Goal: Find specific page/section: Find specific page/section

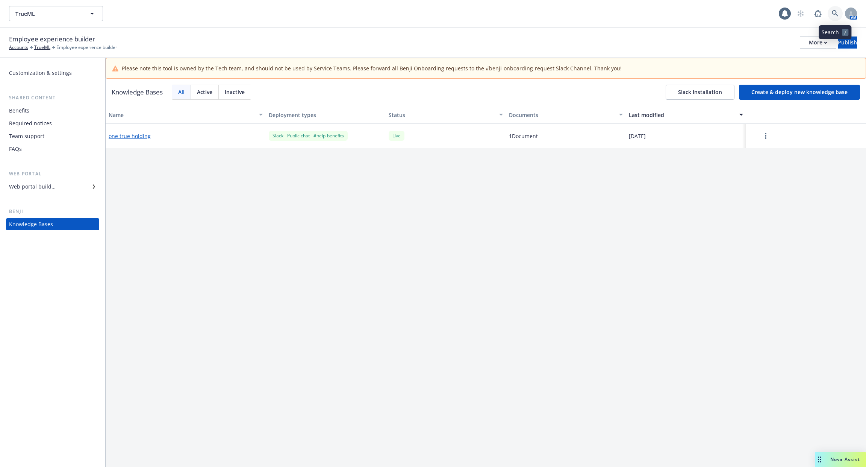
click at [833, 13] on icon at bounding box center [835, 13] width 6 height 6
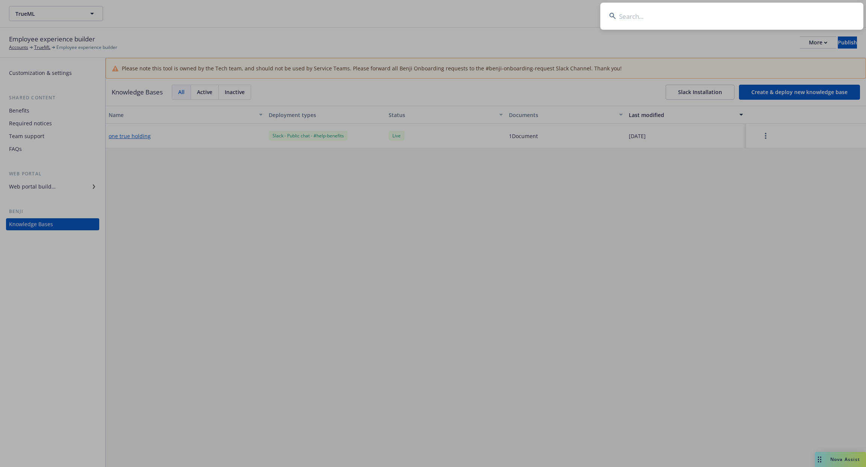
type input "p"
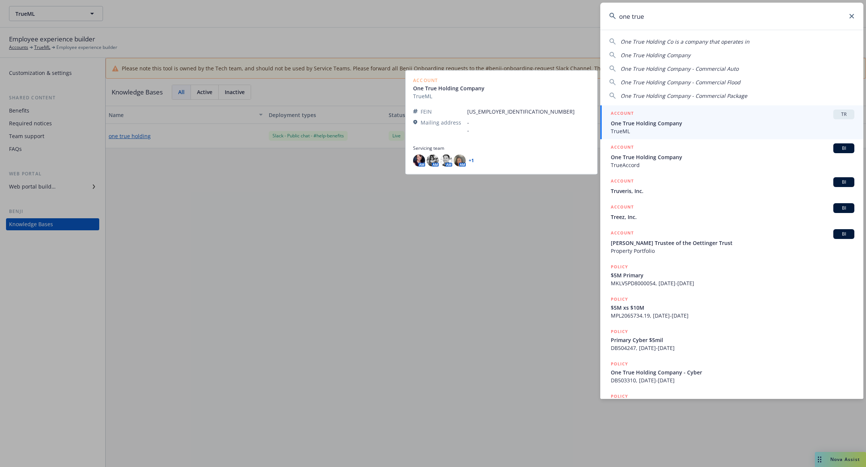
type input "one true"
click at [736, 126] on span "One True Holding Company" at bounding box center [733, 123] width 244 height 8
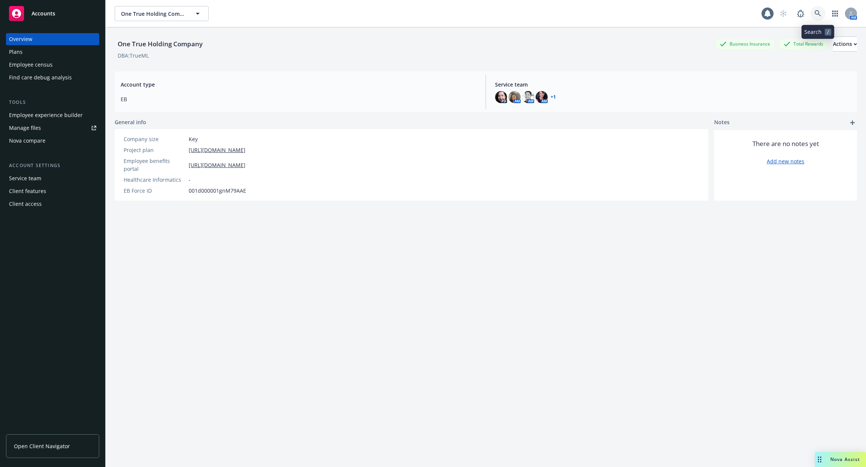
click at [818, 14] on icon at bounding box center [818, 13] width 6 height 6
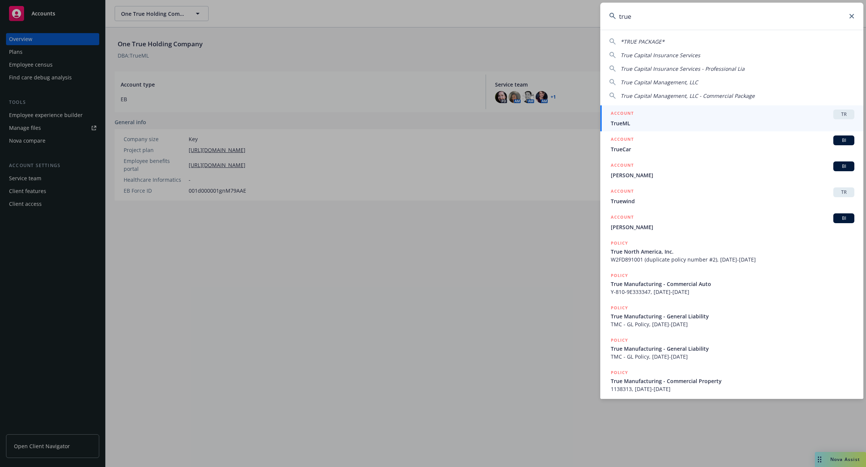
type input "true"
click at [731, 111] on div "ACCOUNT TR" at bounding box center [733, 114] width 244 height 10
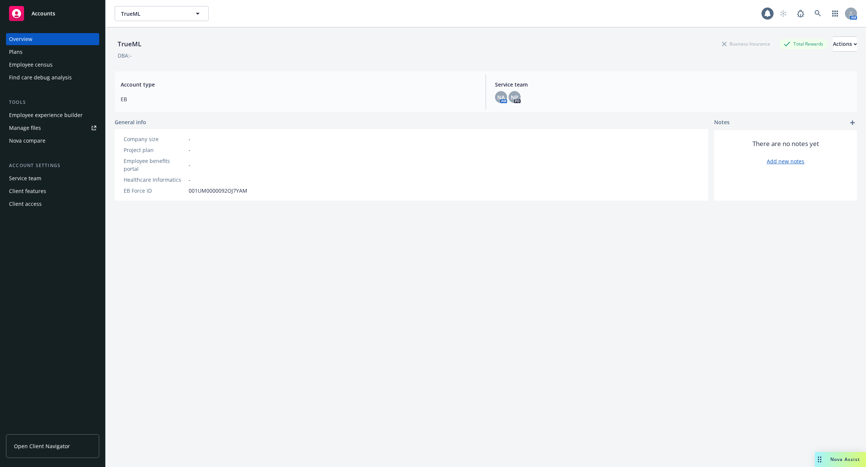
click at [48, 111] on div "Employee experience builder" at bounding box center [46, 115] width 74 height 12
click at [821, 18] on link at bounding box center [818, 13] width 15 height 15
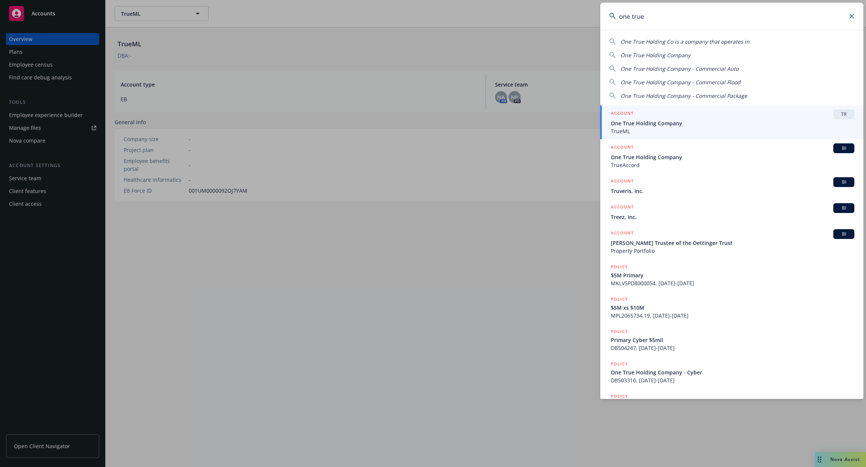
type input "one true"
click at [733, 120] on span "One True Holding Company" at bounding box center [733, 123] width 244 height 8
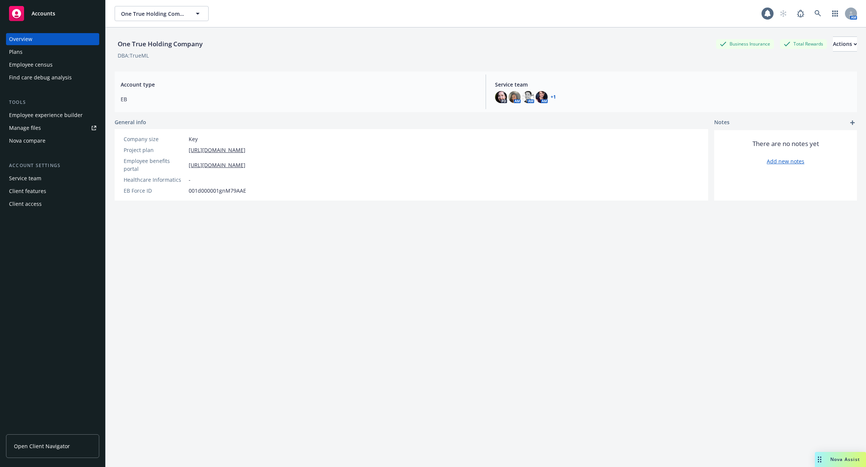
click at [71, 115] on div "Employee experience builder" at bounding box center [46, 115] width 74 height 12
click at [76, 118] on div "Employee experience builder" at bounding box center [46, 115] width 74 height 12
click at [57, 114] on div "Employee experience builder" at bounding box center [46, 115] width 74 height 12
click at [769, 11] on div "1" at bounding box center [770, 11] width 7 height 7
